Goal: Task Accomplishment & Management: Use online tool/utility

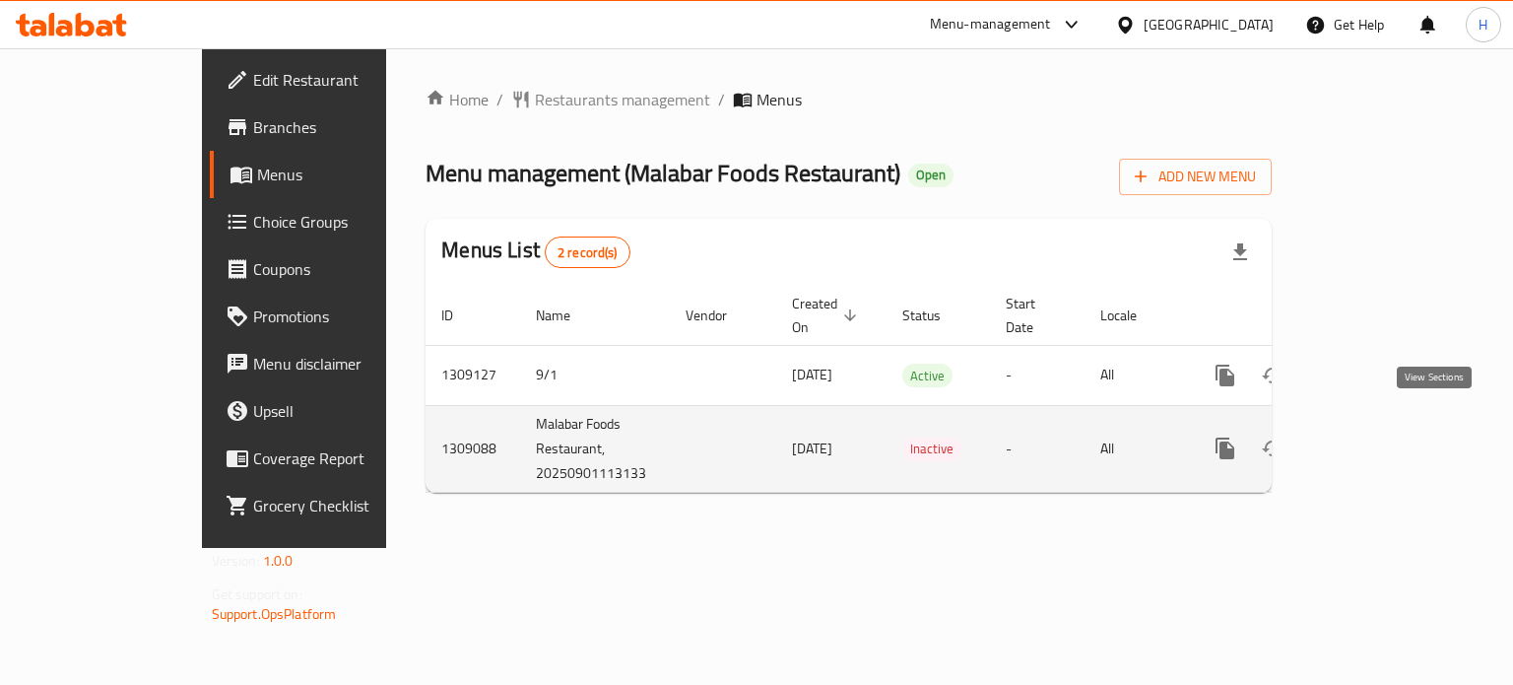
click at [1376, 439] on icon "enhanced table" at bounding box center [1368, 448] width 18 height 18
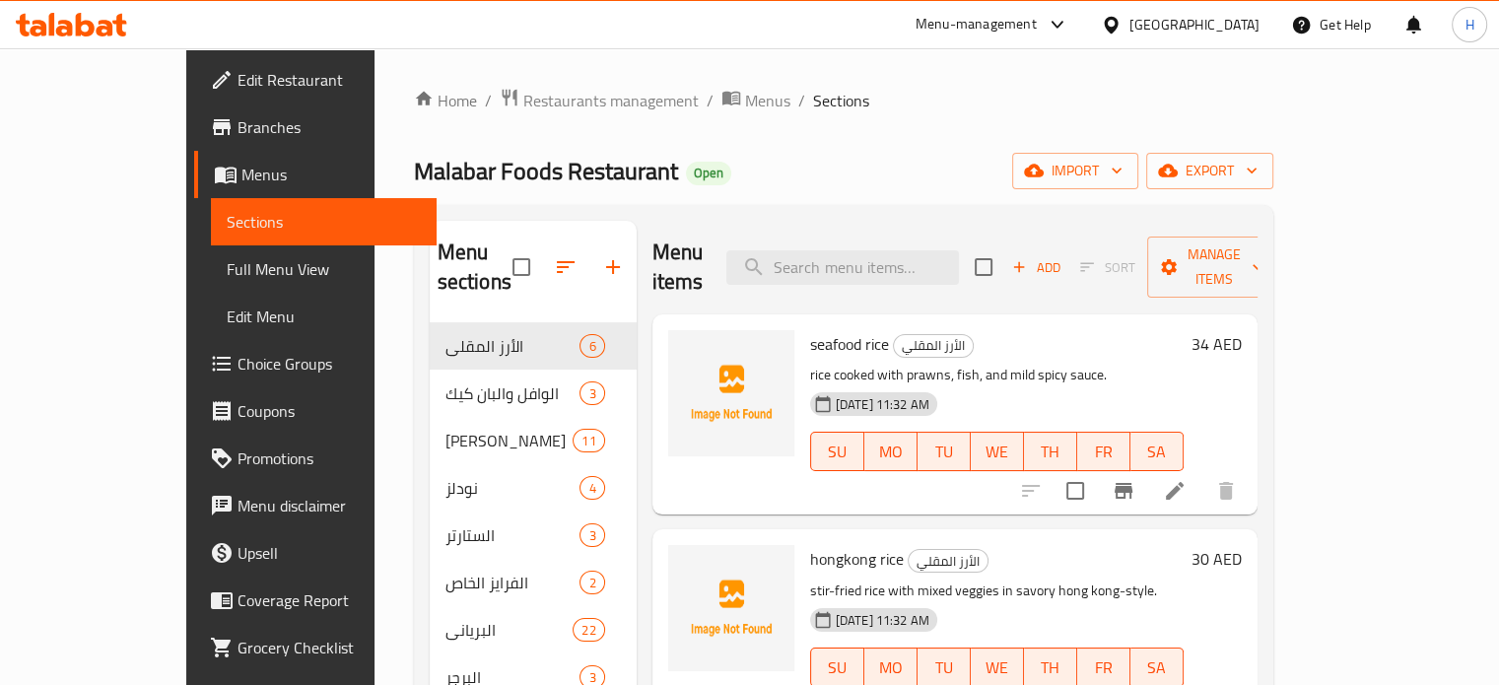
click at [810, 329] on span "seafood rice" at bounding box center [849, 344] width 79 height 30
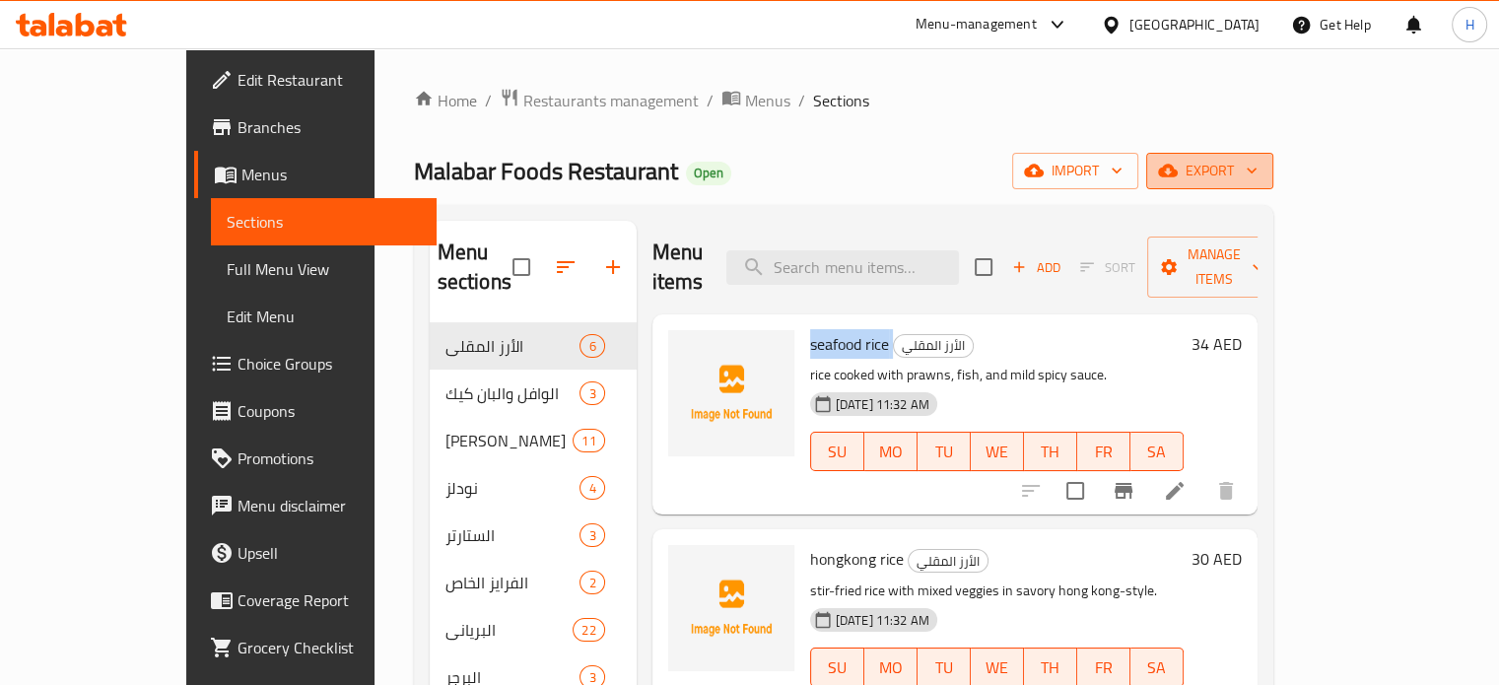
click at [1256, 170] on icon "button" at bounding box center [1251, 171] width 10 height 6
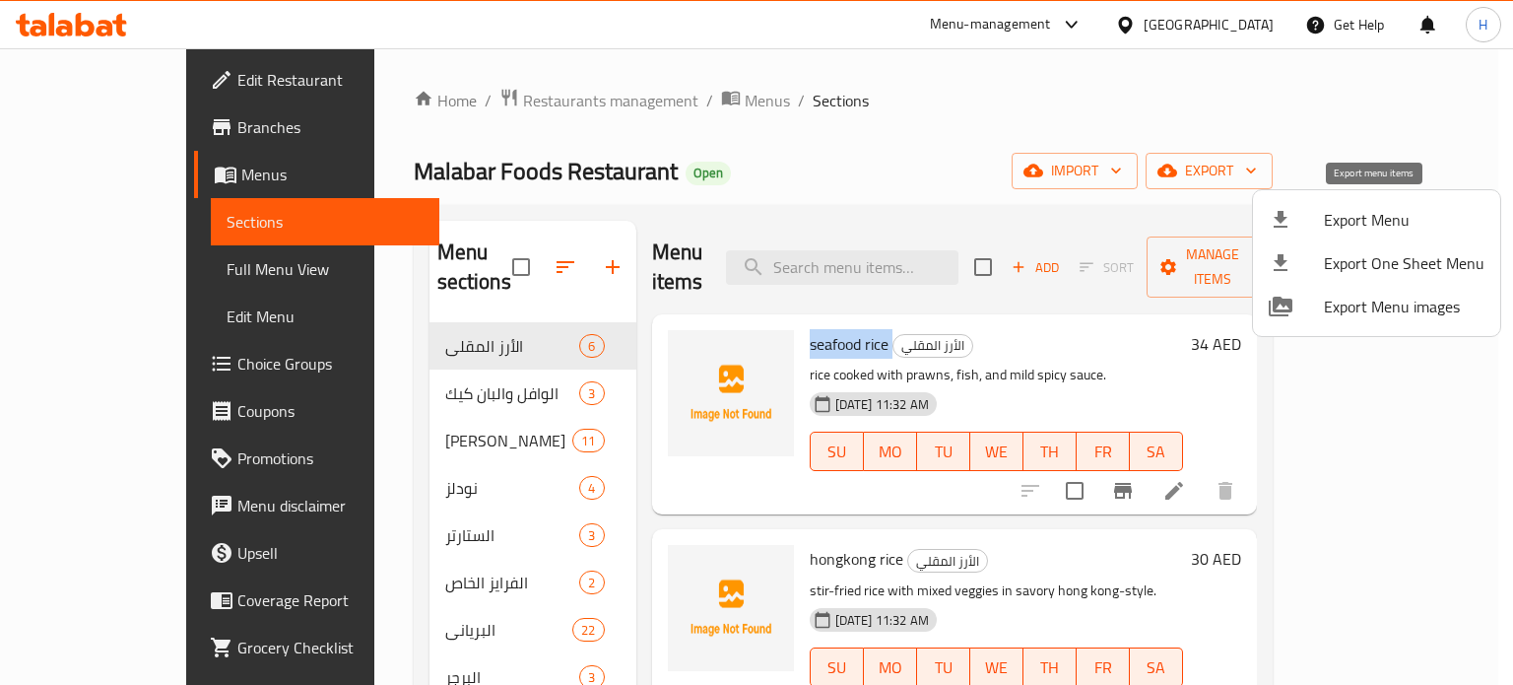
click at [1382, 214] on span "Export Menu" at bounding box center [1404, 220] width 161 height 24
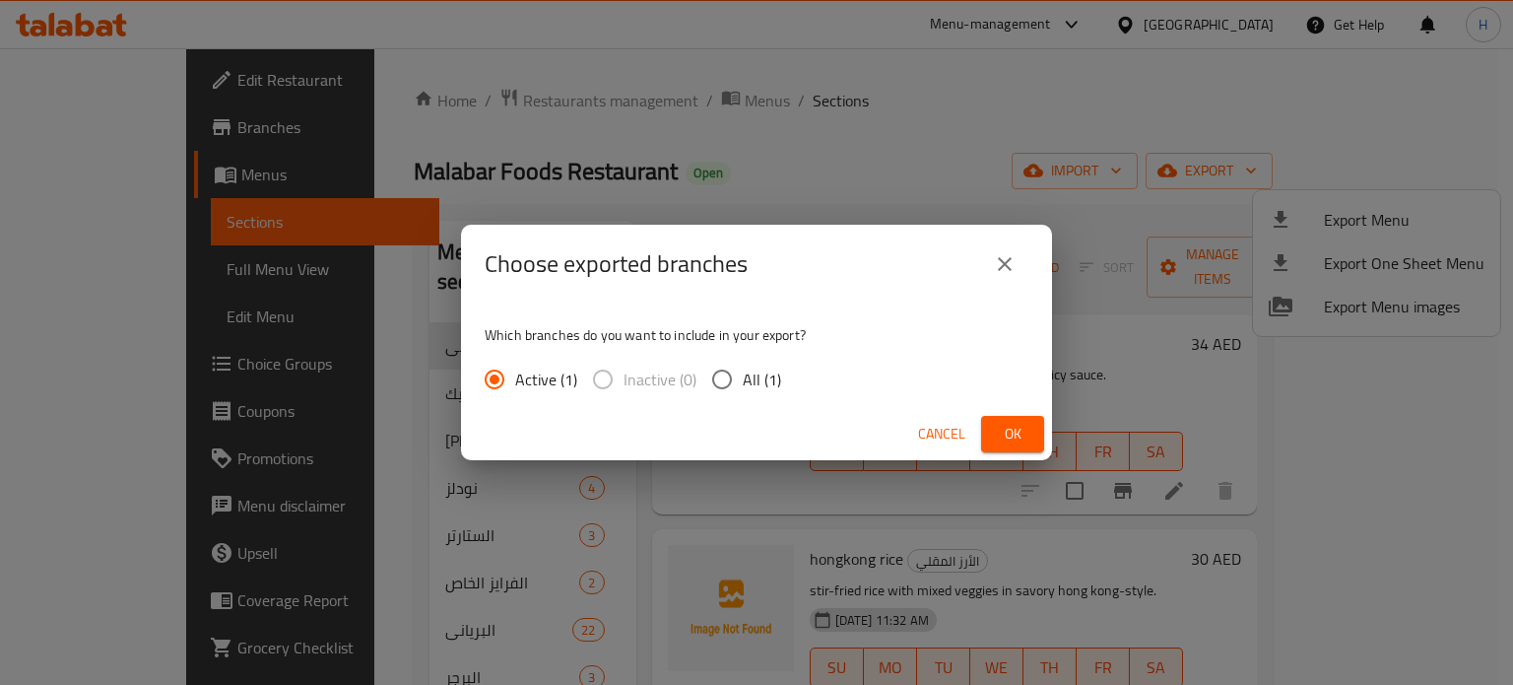
click at [1001, 430] on span "Ok" at bounding box center [1013, 434] width 32 height 25
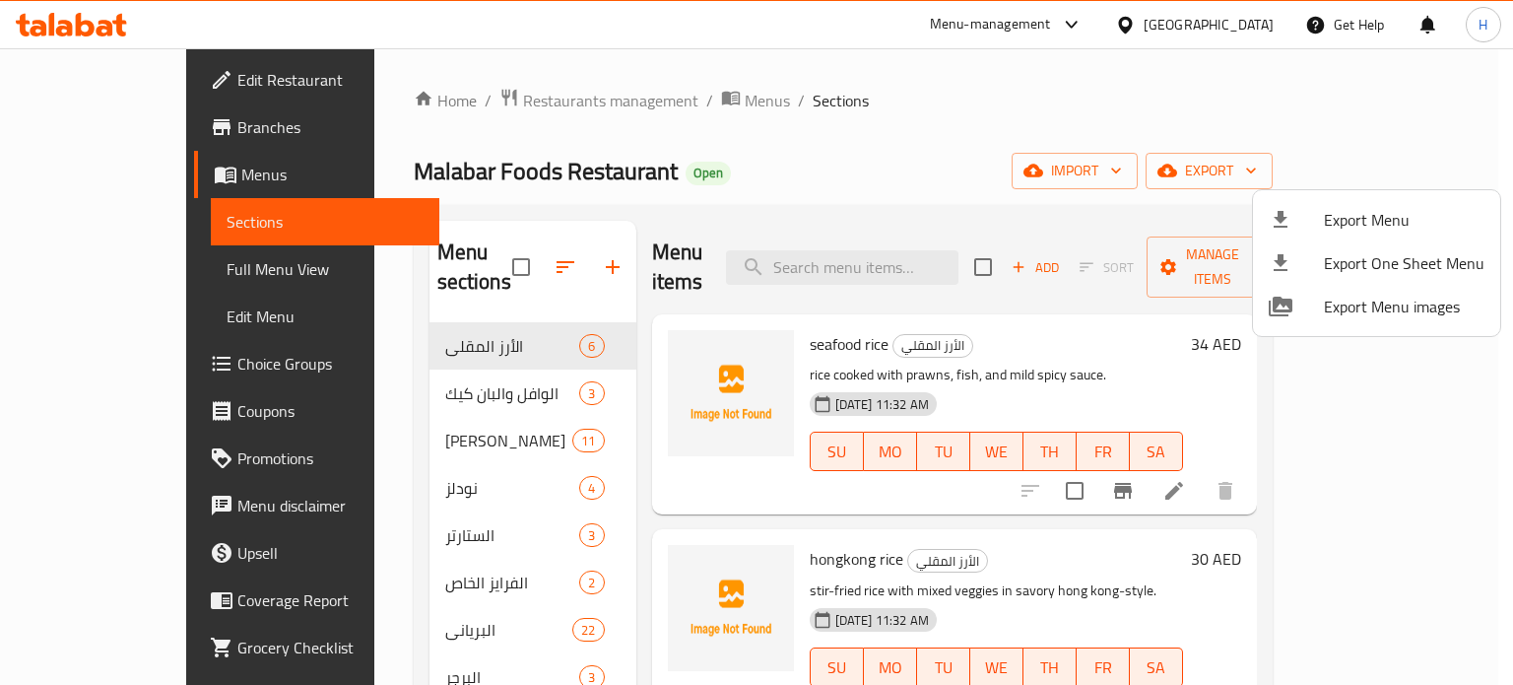
click at [839, 162] on div at bounding box center [756, 342] width 1513 height 685
